Goal: Transaction & Acquisition: Download file/media

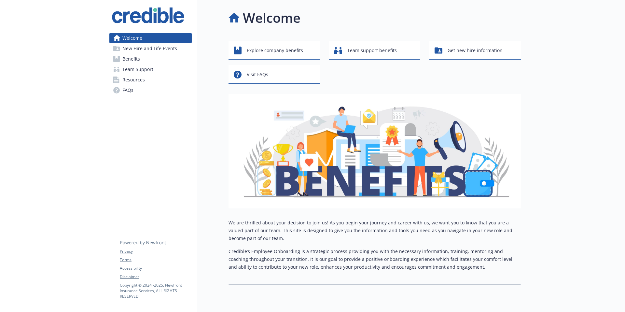
click at [134, 59] on span "Benefits" at bounding box center [131, 59] width 18 height 10
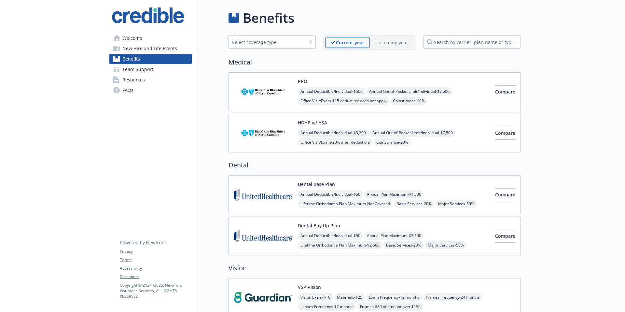
click at [385, 41] on p "Upcoming year" at bounding box center [391, 42] width 33 height 7
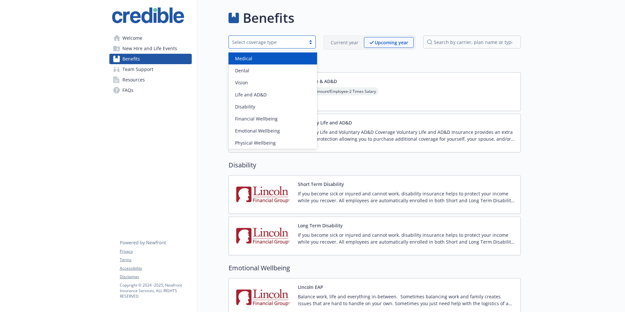
click at [256, 41] on div "Select coverage type" at bounding box center [267, 42] width 70 height 7
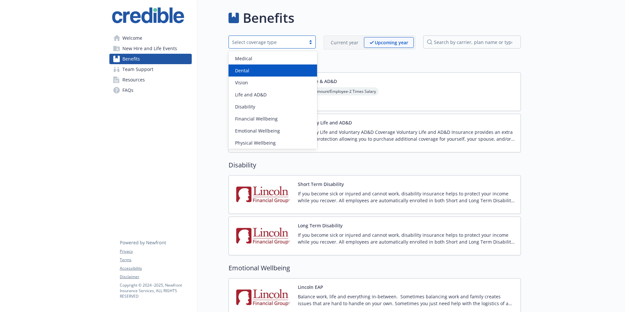
click at [247, 69] on span "Dental" at bounding box center [242, 70] width 14 height 7
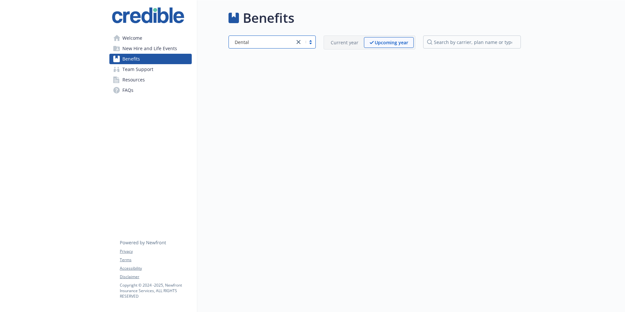
click at [136, 37] on span "Welcome" at bounding box center [132, 38] width 20 height 10
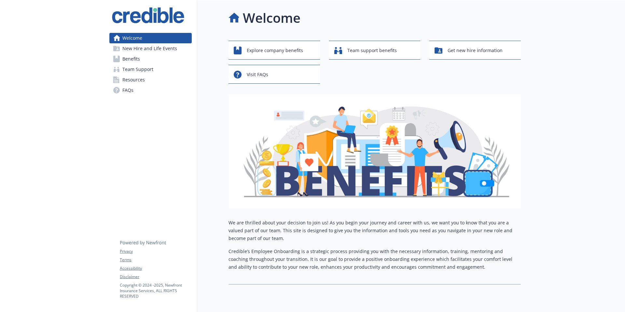
click at [136, 37] on span "Welcome" at bounding box center [132, 38] width 20 height 10
click at [265, 49] on span "Explore company benefits" at bounding box center [275, 50] width 56 height 12
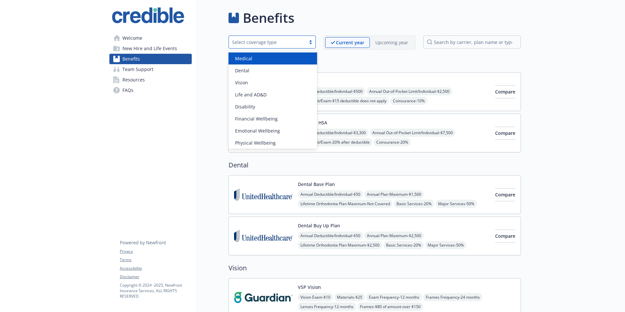
click at [270, 45] on div "Select coverage type" at bounding box center [267, 42] width 77 height 8
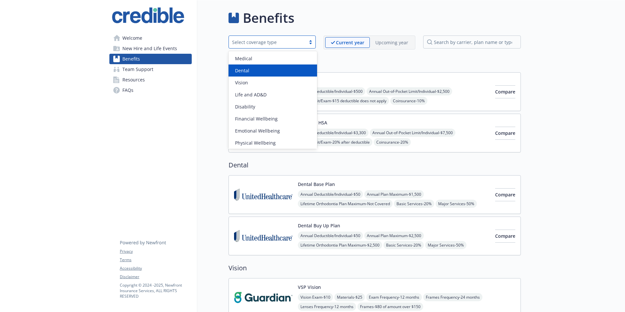
click at [286, 68] on div "Dental" at bounding box center [272, 70] width 81 height 7
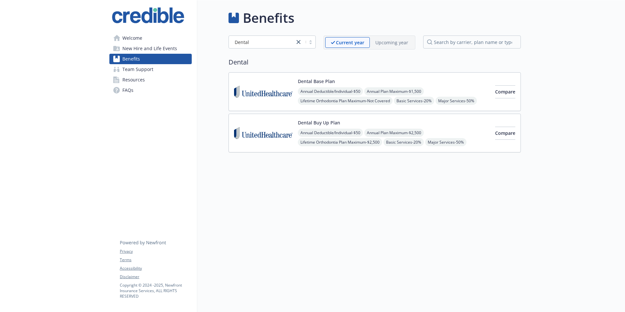
click at [362, 120] on div "Dental Buy Up Plan Annual Deductible/Individual - $50 Annual Plan Maximum - $2,…" at bounding box center [394, 133] width 192 height 28
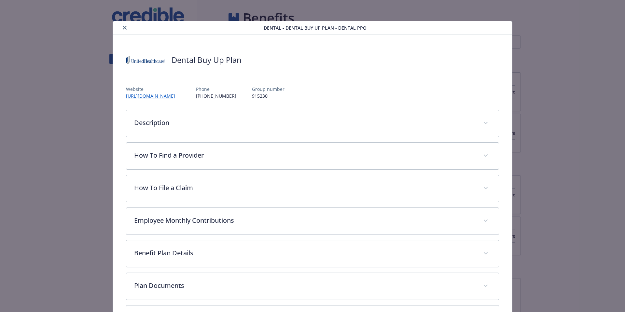
scroll to position [20, 0]
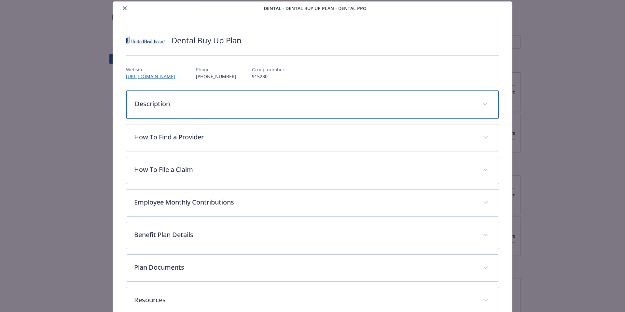
click at [190, 108] on div "Description" at bounding box center [312, 104] width 373 height 28
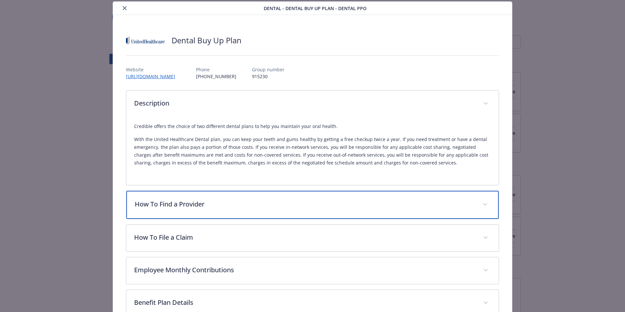
click at [220, 197] on div "How To Find a Provider" at bounding box center [312, 205] width 373 height 28
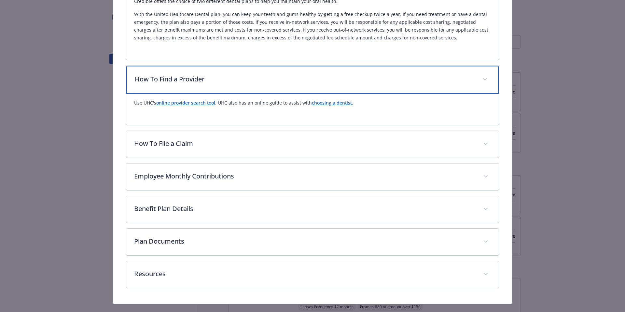
scroll to position [149, 0]
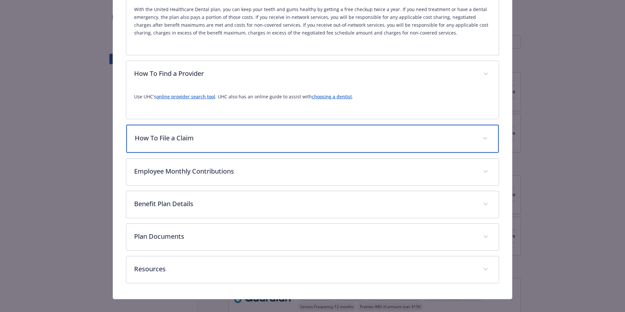
click at [219, 138] on p "How To File a Claim" at bounding box center [305, 138] width 340 height 10
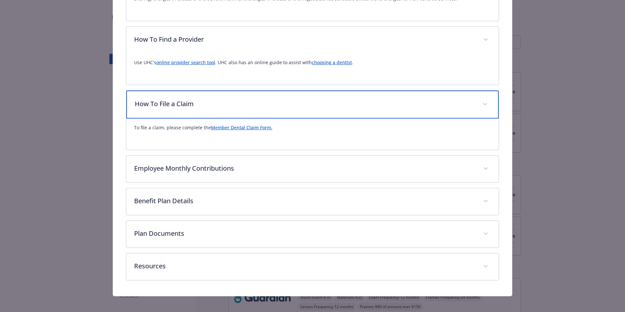
scroll to position [189, 0]
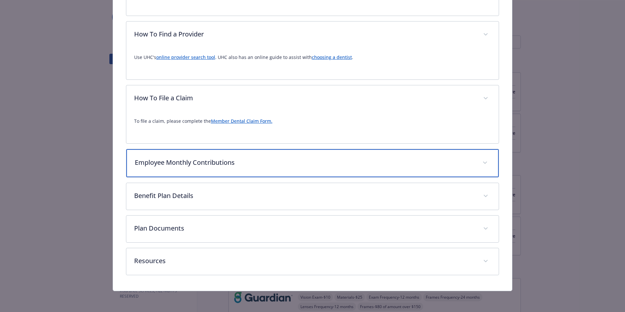
click at [212, 160] on p "Employee Monthly Contributions" at bounding box center [305, 163] width 340 height 10
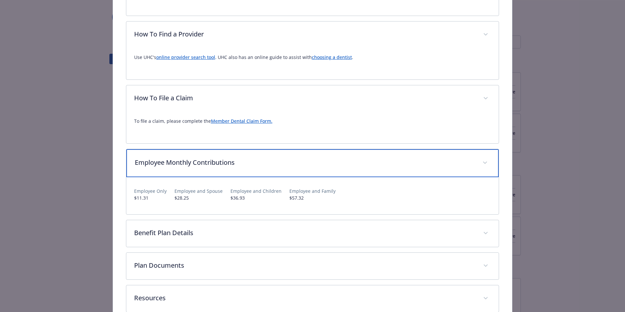
scroll to position [226, 0]
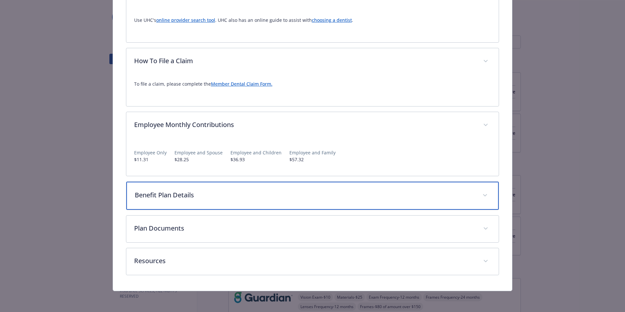
click at [208, 189] on div "Benefit Plan Details" at bounding box center [312, 196] width 373 height 28
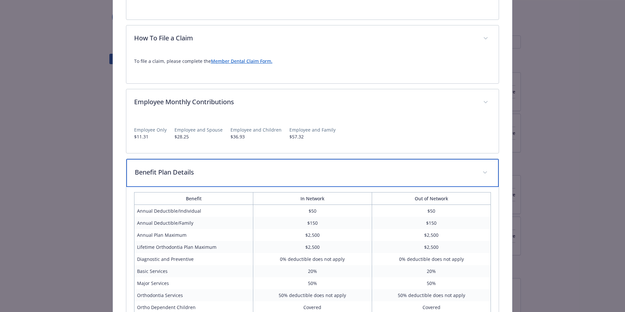
scroll to position [378, 0]
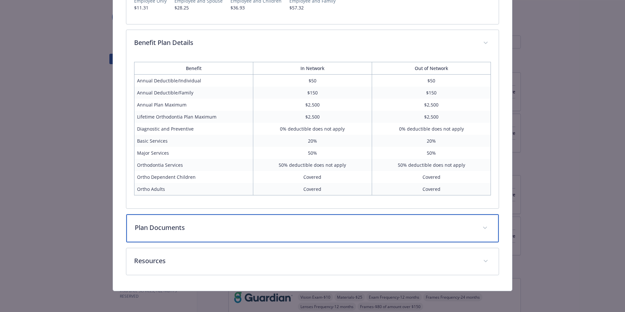
click at [217, 231] on p "Plan Documents" at bounding box center [305, 228] width 340 height 10
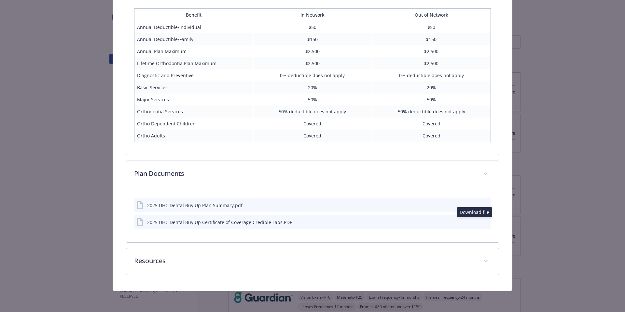
scroll to position [431, 0]
click at [474, 221] on icon "download file" at bounding box center [473, 221] width 5 height 5
click at [474, 204] on icon "download file" at bounding box center [474, 204] width 4 height 4
